Goal: Information Seeking & Learning: Learn about a topic

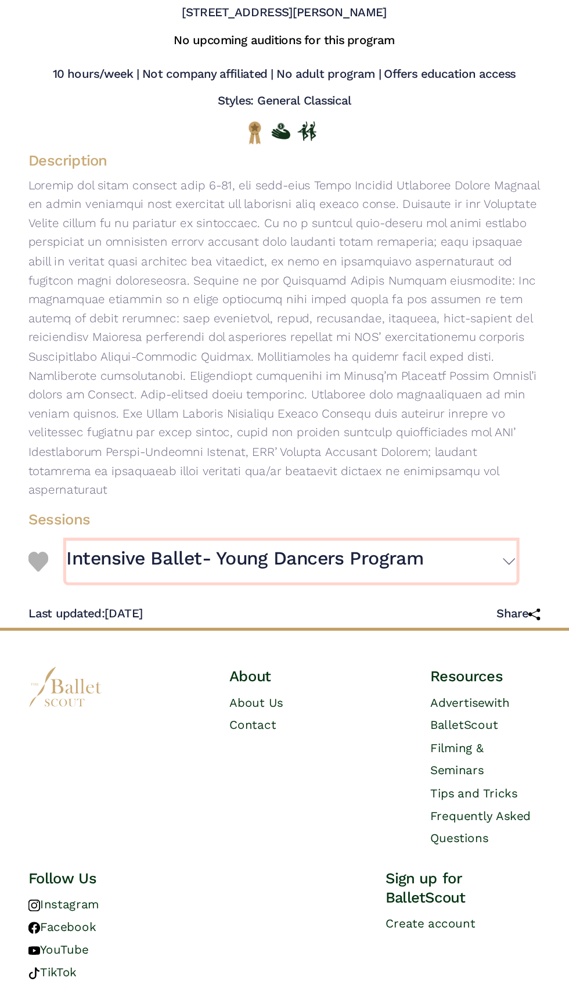
click at [438, 566] on button "Intensive Ballet- Young Dancers Program" at bounding box center [289, 579] width 351 height 33
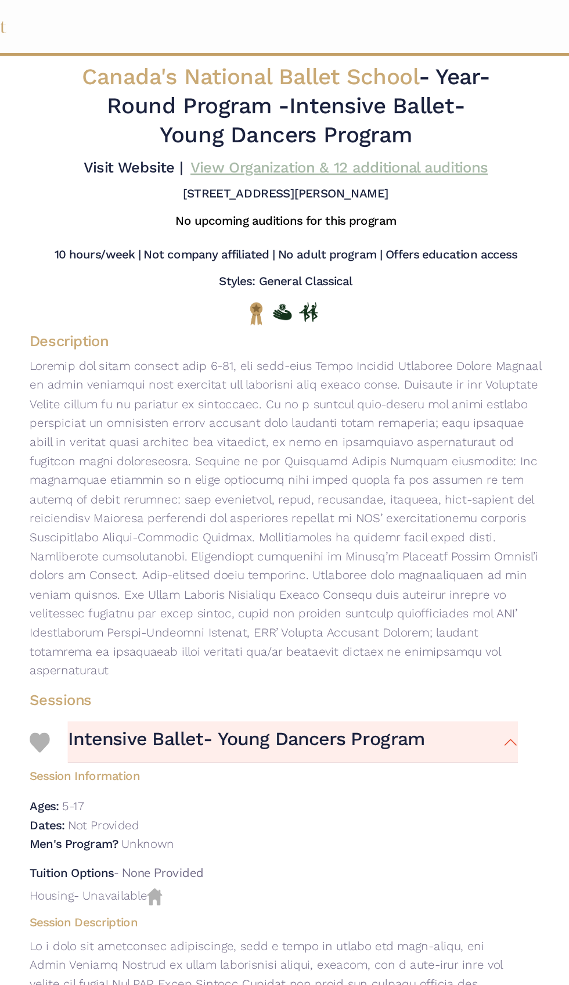
click at [422, 131] on link "View Organization & 12 additional auditions" at bounding box center [326, 131] width 232 height 14
click at [329, 64] on span "Canada's National Ballet School" at bounding box center [256, 59] width 263 height 20
click at [351, 54] on span "Canada's National Ballet School" at bounding box center [256, 59] width 263 height 20
click at [284, 71] on h2 "Canada's National Ballet School - Year-Round Program - Intensive Ballet- Young …" at bounding box center [285, 82] width 330 height 68
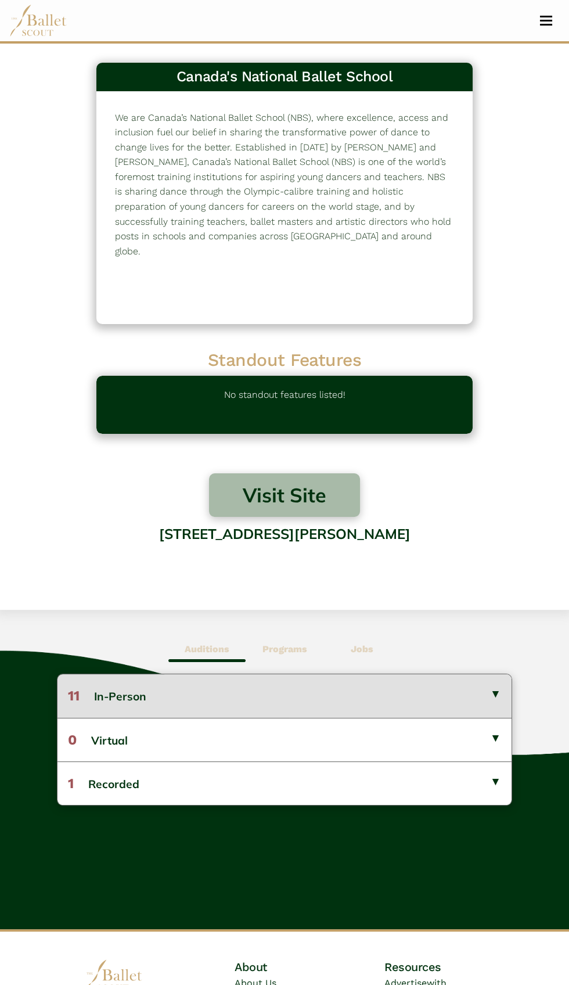
click at [496, 693] on button "11 In-Person" at bounding box center [285, 696] width 454 height 43
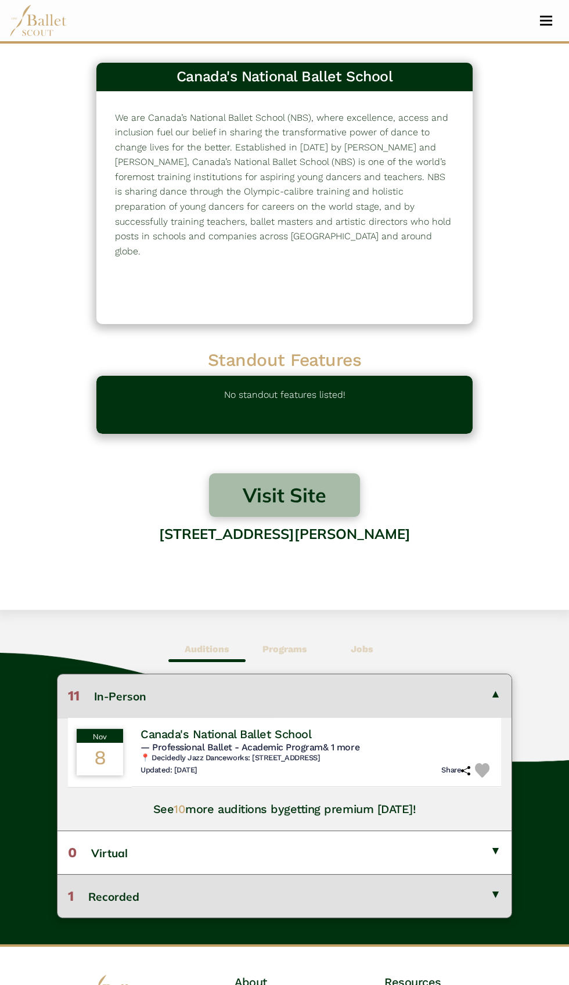
click at [413, 890] on button "1 Recorded" at bounding box center [285, 896] width 454 height 44
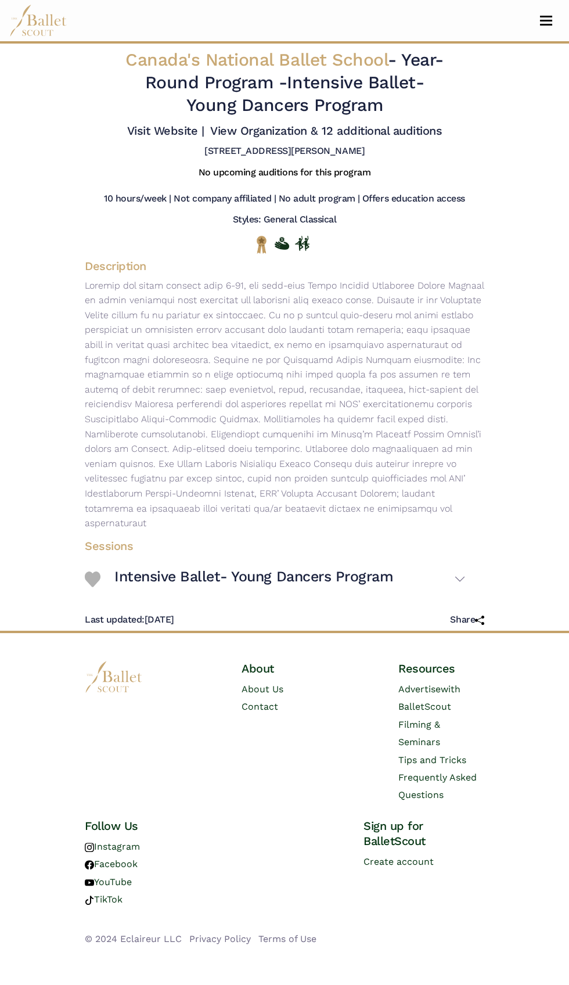
click at [62, 21] on img at bounding box center [38, 21] width 58 height 32
